Goal: Navigation & Orientation: Find specific page/section

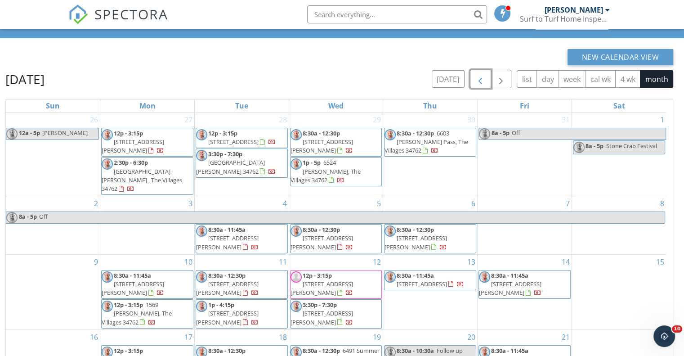
click at [483, 84] on span "button" at bounding box center [480, 79] width 11 height 11
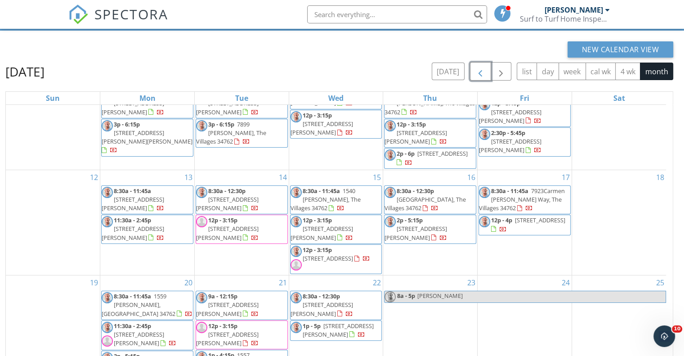
scroll to position [31, 0]
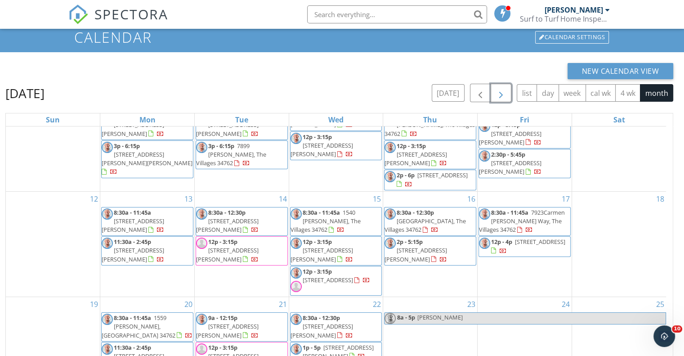
click at [499, 95] on span "button" at bounding box center [501, 93] width 11 height 11
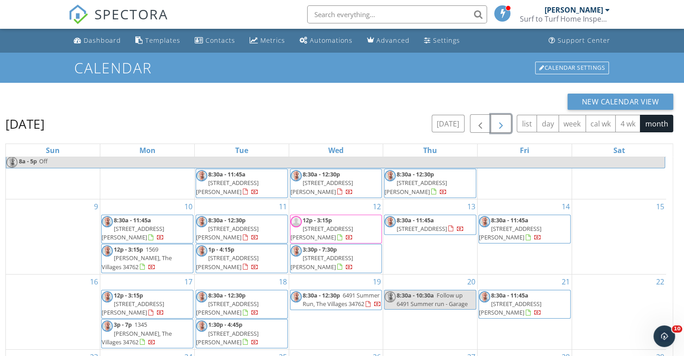
click at [498, 127] on span "button" at bounding box center [501, 123] width 11 height 11
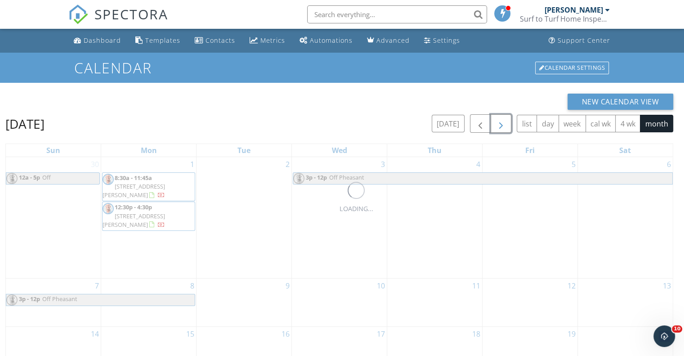
click at [498, 127] on span "button" at bounding box center [501, 123] width 11 height 11
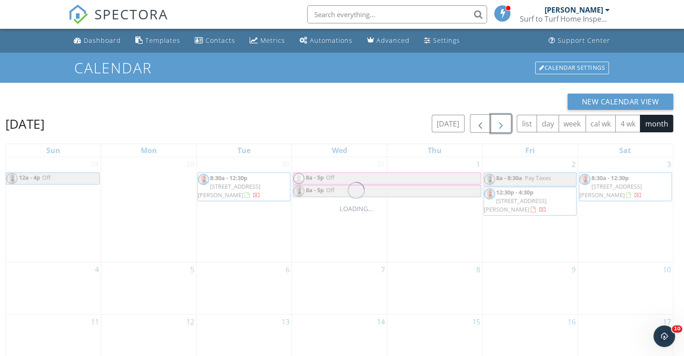
click at [498, 127] on span "button" at bounding box center [501, 123] width 11 height 11
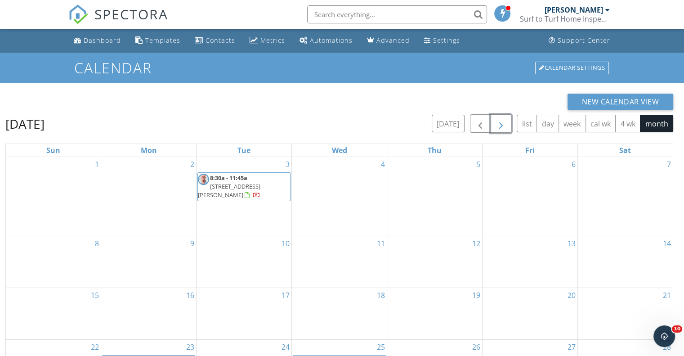
click at [498, 127] on span "button" at bounding box center [501, 123] width 11 height 11
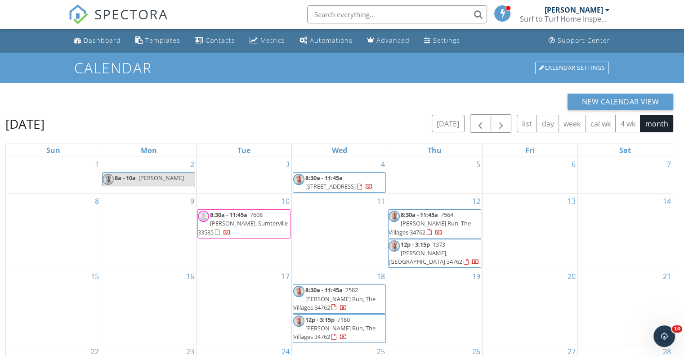
click at [608, 11] on div at bounding box center [607, 9] width 4 height 7
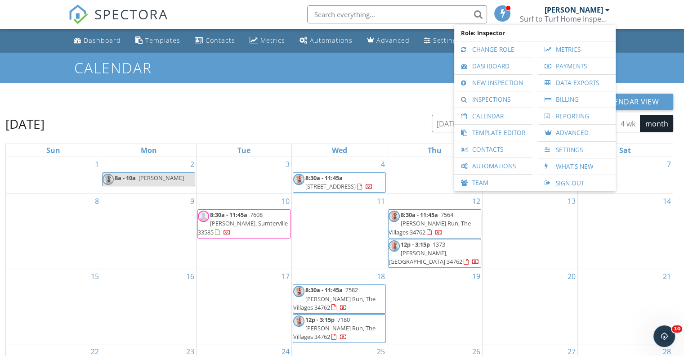
click at [361, 131] on div "March 2026 today list day week cal wk 4 wk month" at bounding box center [339, 123] width 668 height 18
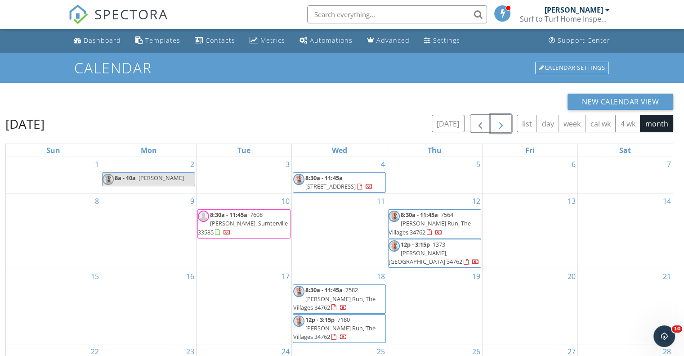
click at [502, 129] on span "button" at bounding box center [501, 123] width 11 height 11
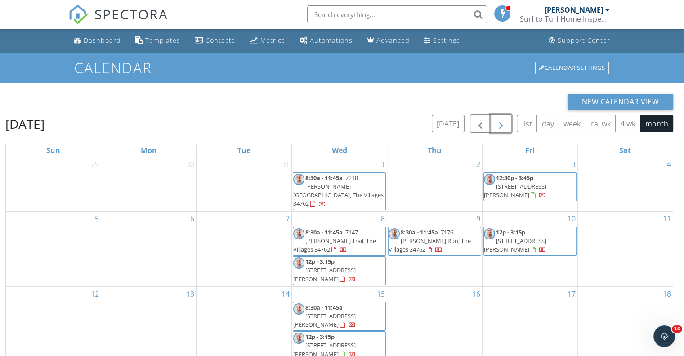
click at [502, 129] on span "button" at bounding box center [501, 123] width 11 height 11
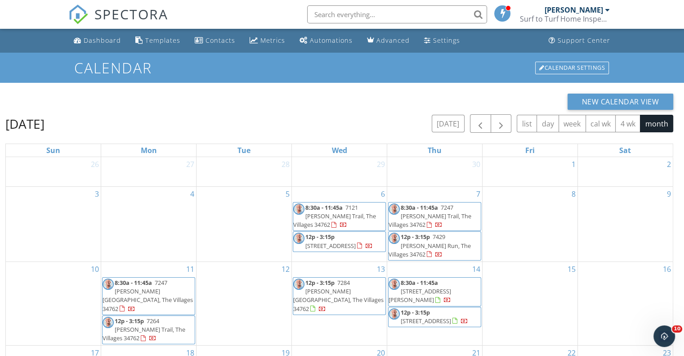
click at [682, 194] on div "New Calendar View May 2026 today list day week cal wk 4 wk month Sun Mon Tue We…" at bounding box center [342, 279] width 684 height 393
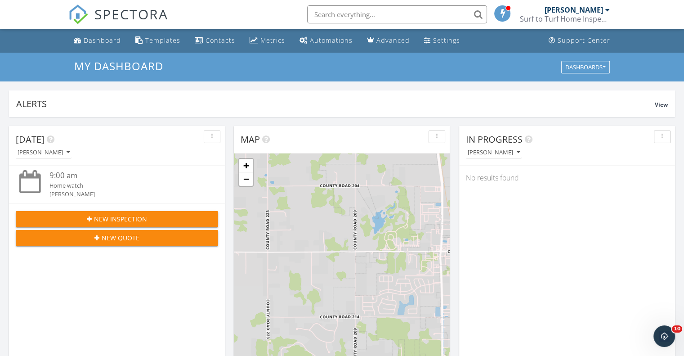
click at [608, 9] on div at bounding box center [607, 9] width 4 height 7
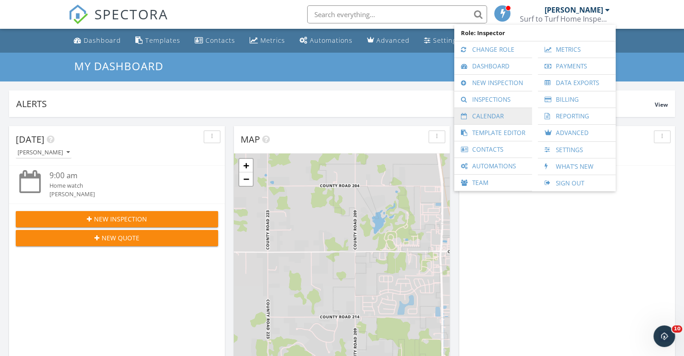
click at [496, 117] on link "Calendar" at bounding box center [493, 116] width 69 height 16
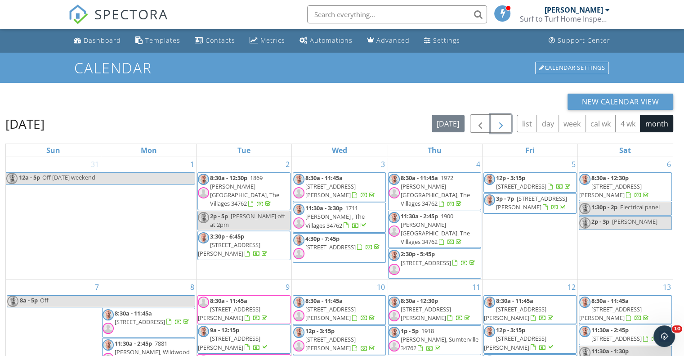
click at [500, 129] on span "button" at bounding box center [501, 123] width 11 height 11
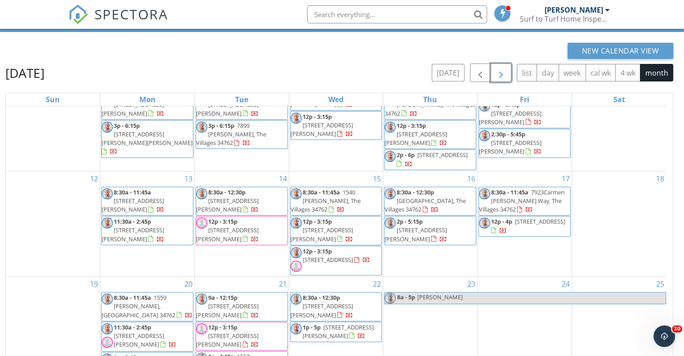
scroll to position [50, 0]
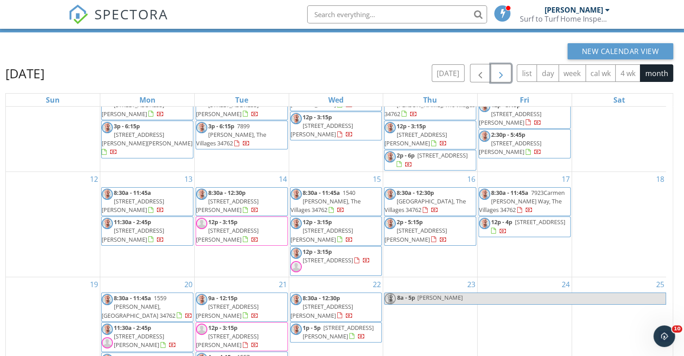
click at [502, 79] on span "button" at bounding box center [501, 73] width 11 height 11
